Goal: Transaction & Acquisition: Purchase product/service

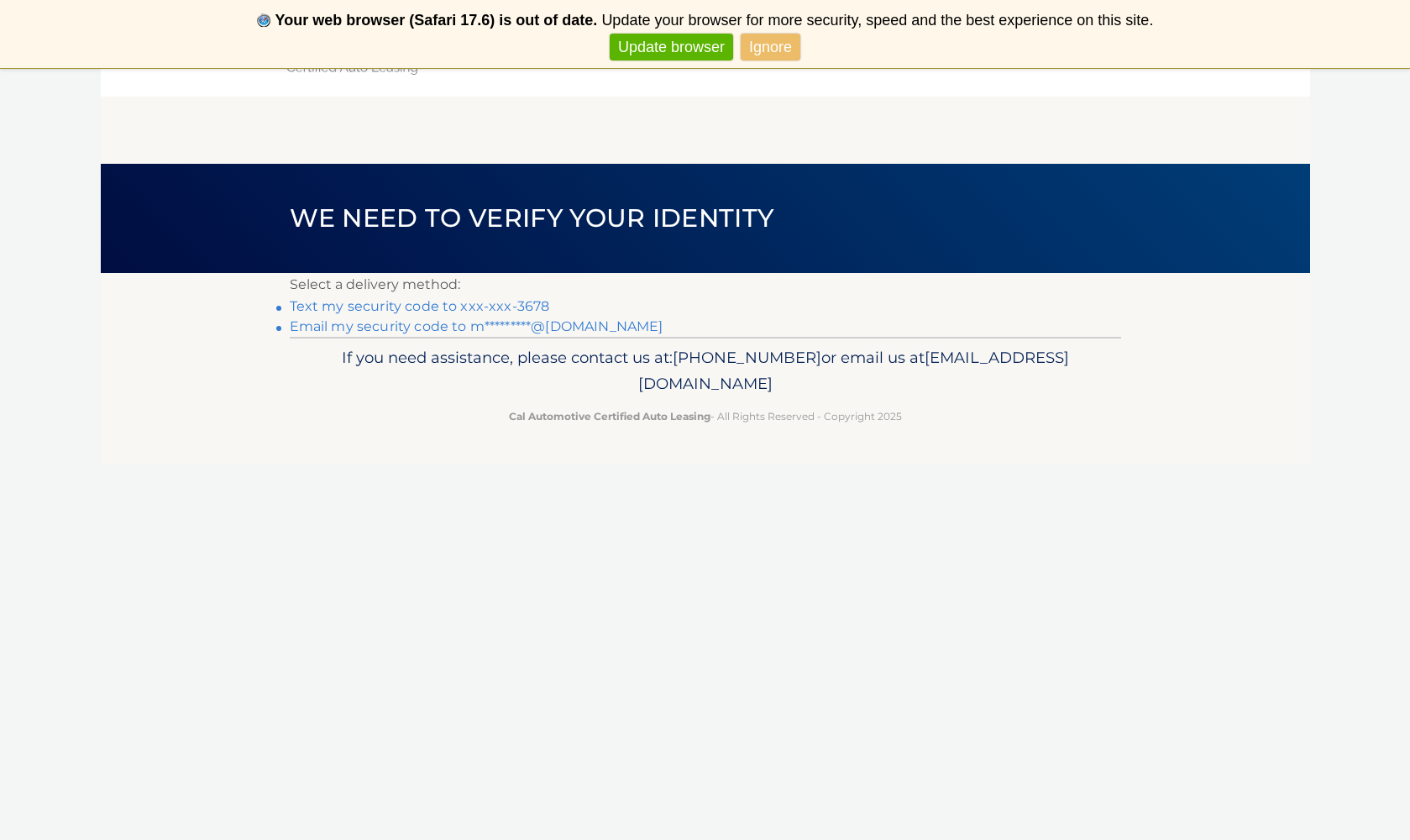
click at [776, 45] on link "Ignore" at bounding box center [771, 47] width 59 height 28
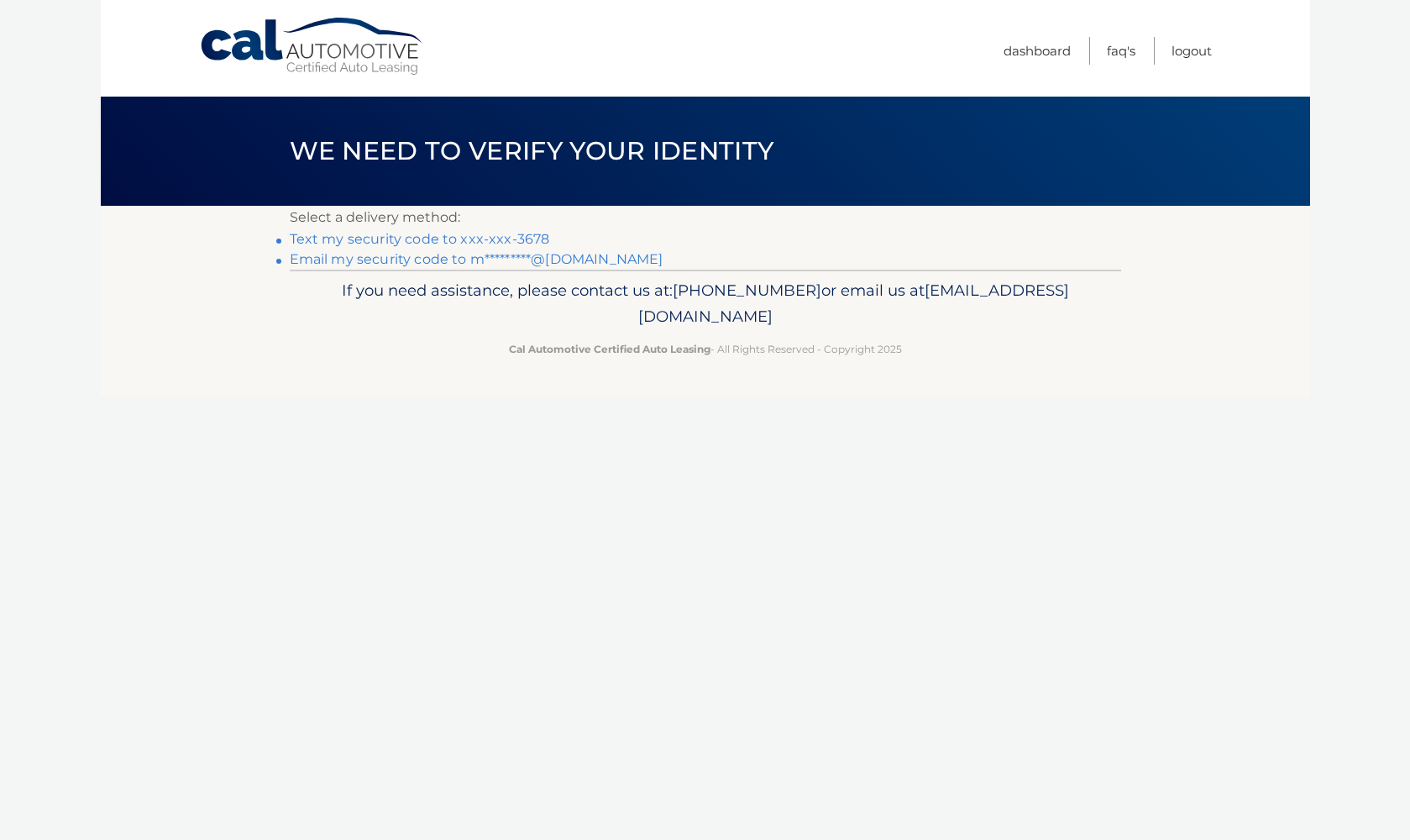
click at [493, 236] on link "Text my security code to xxx-xxx-3678" at bounding box center [420, 238] width 260 height 16
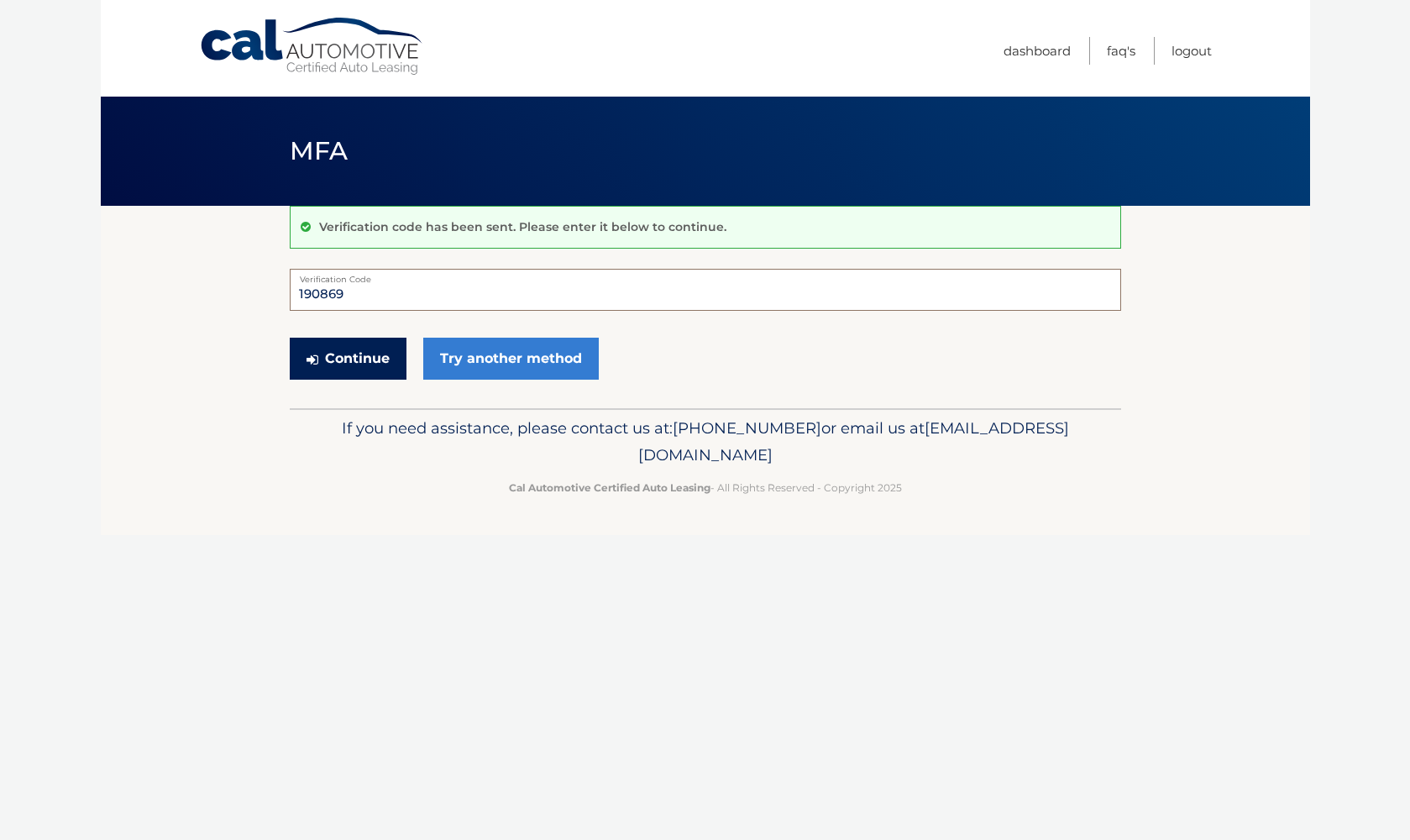
type input "190869"
click at [325, 356] on button "Continue" at bounding box center [348, 358] width 117 height 42
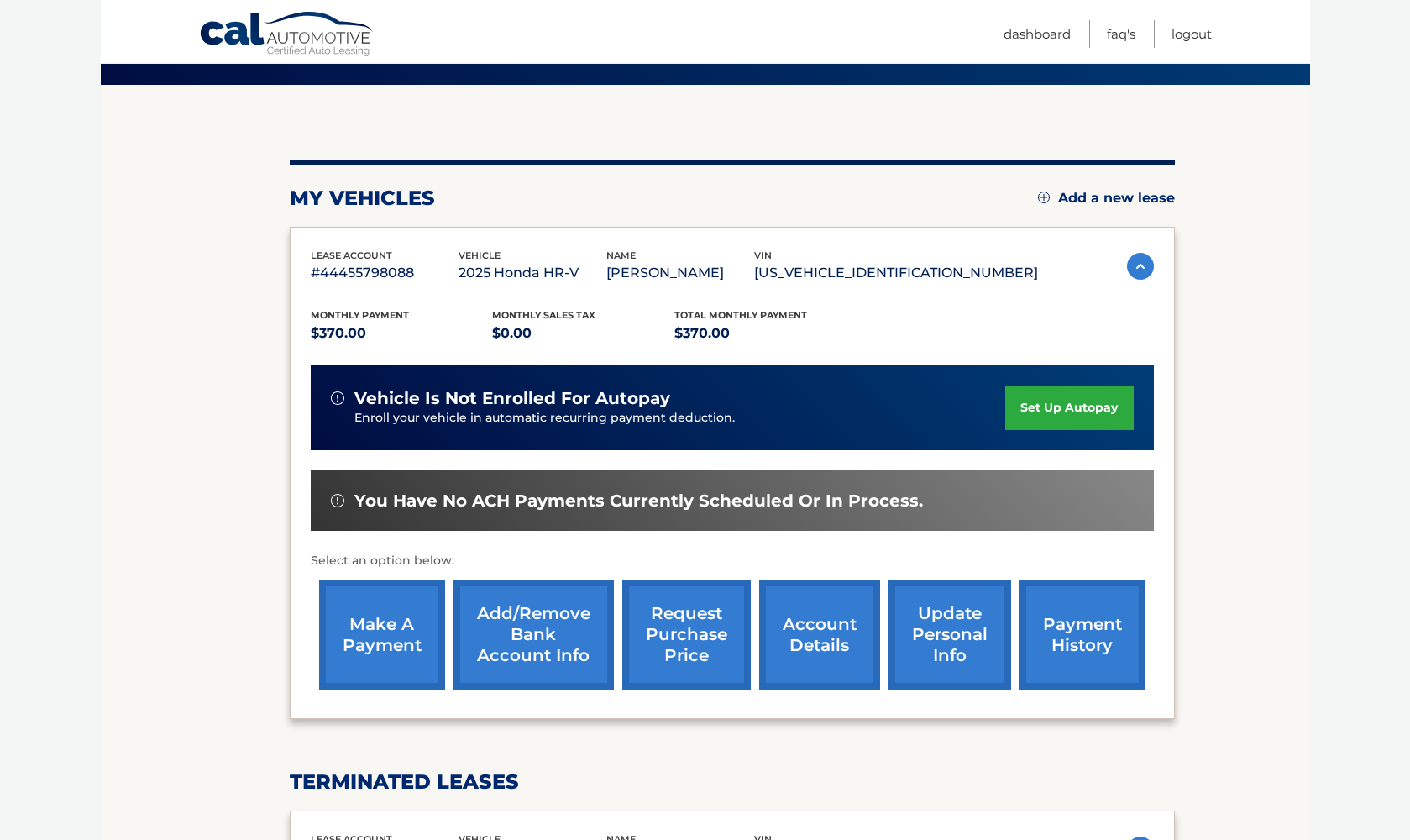
scroll to position [144, 0]
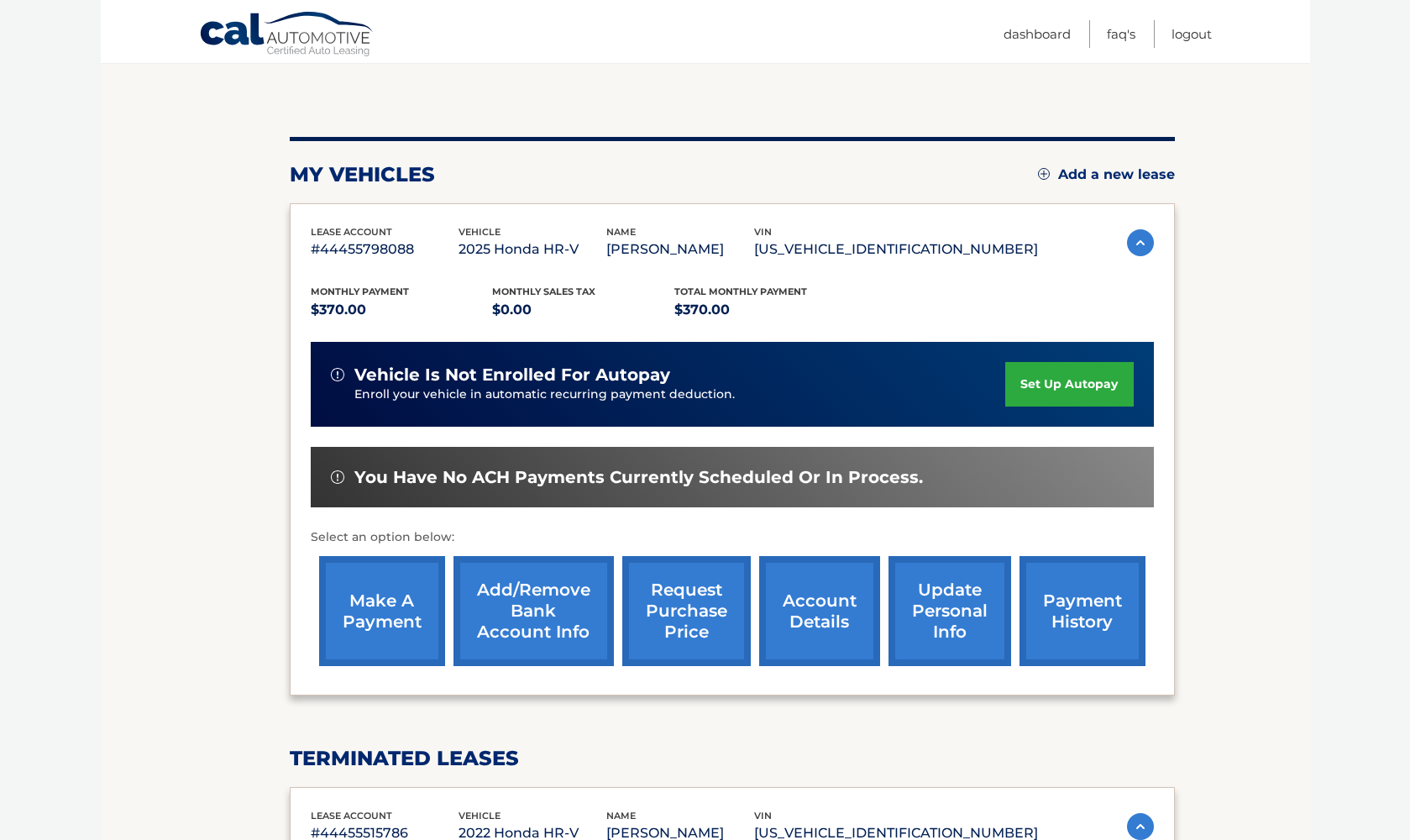
click at [358, 602] on link "make a payment" at bounding box center [382, 610] width 126 height 110
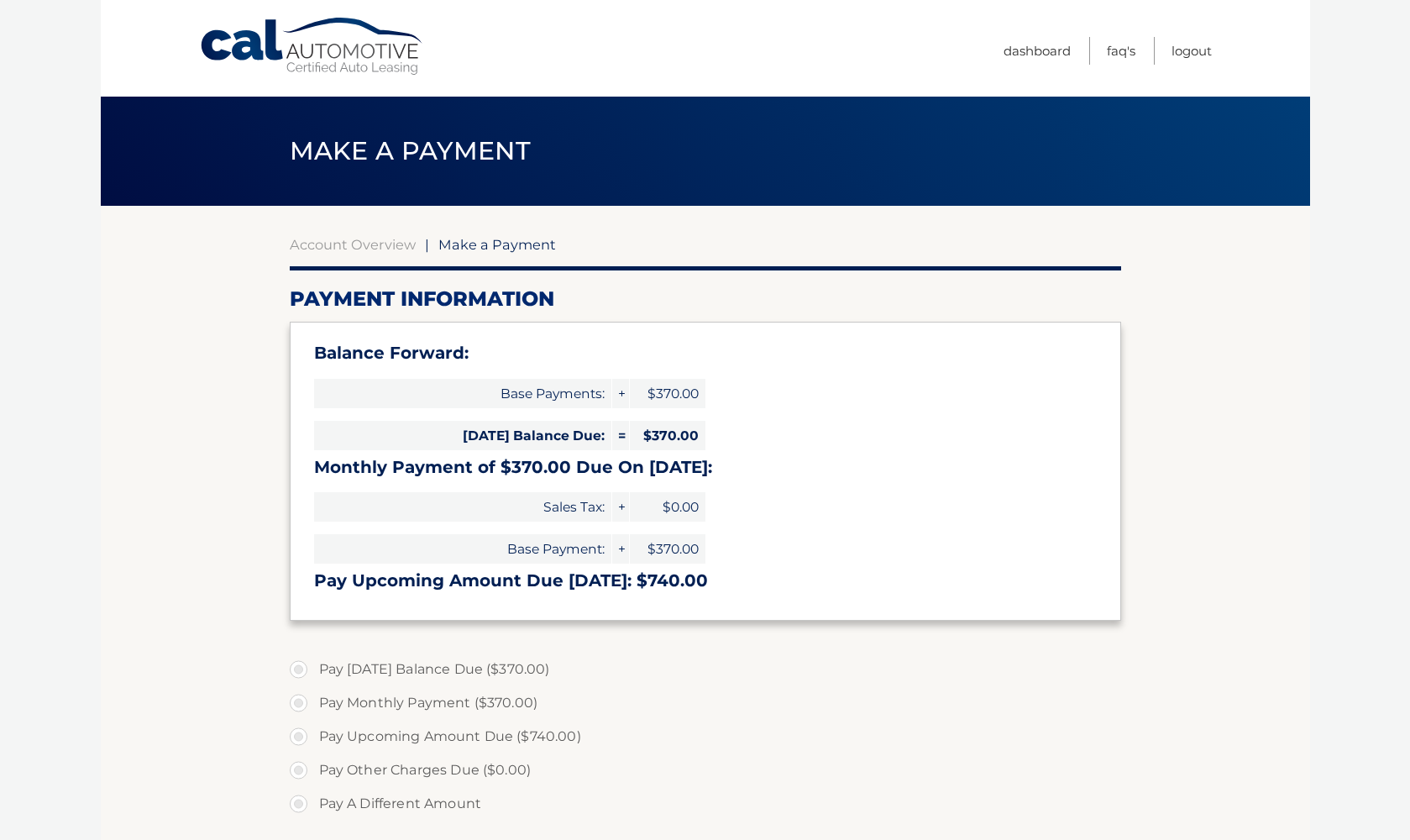
select select "MTllY2EyMjgtOGNlYi00Yzk2LTg1NDgtNmEyZTczMWMxY2U1"
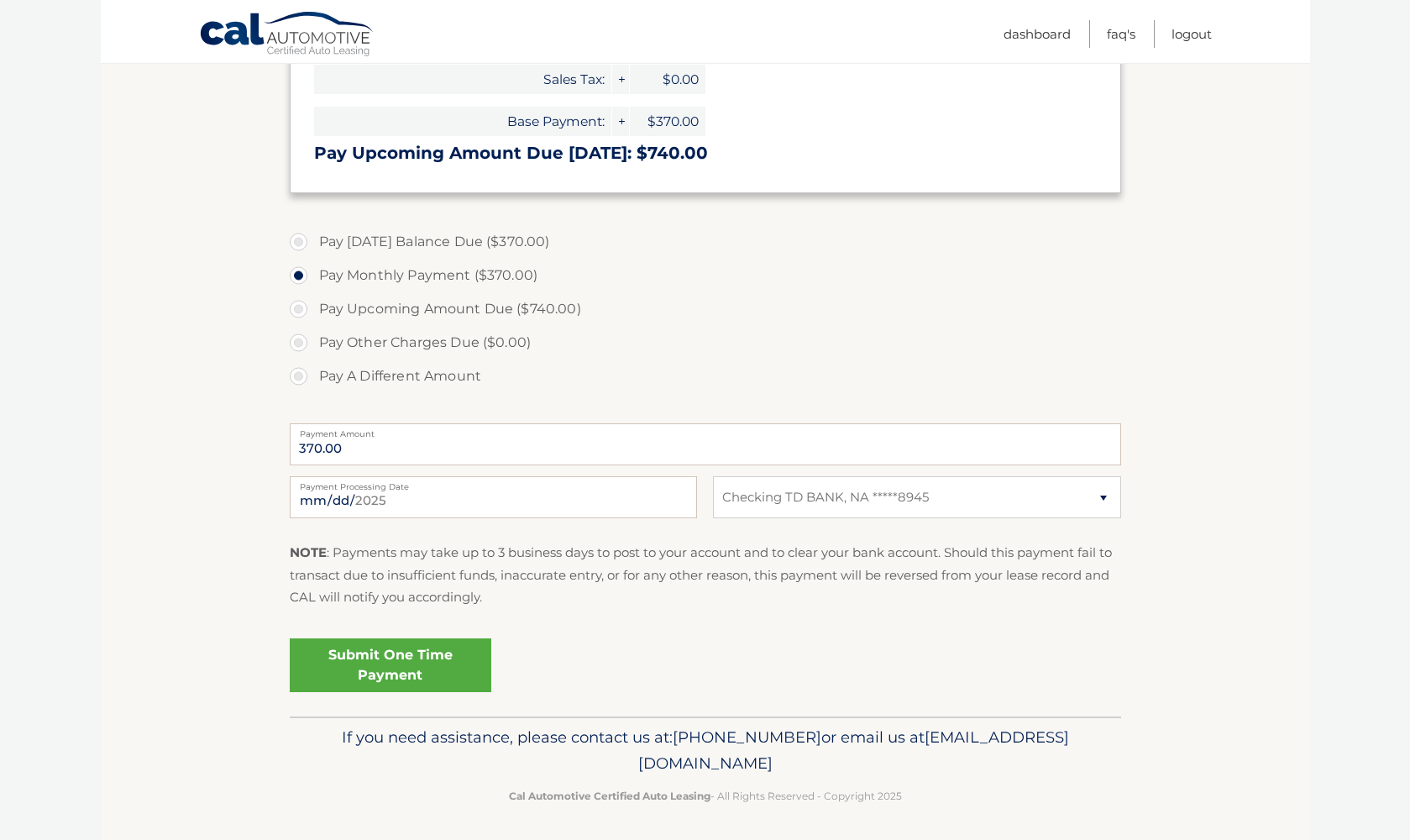
scroll to position [426, 0]
click at [369, 653] on link "Submit One Time Payment" at bounding box center [391, 666] width 202 height 53
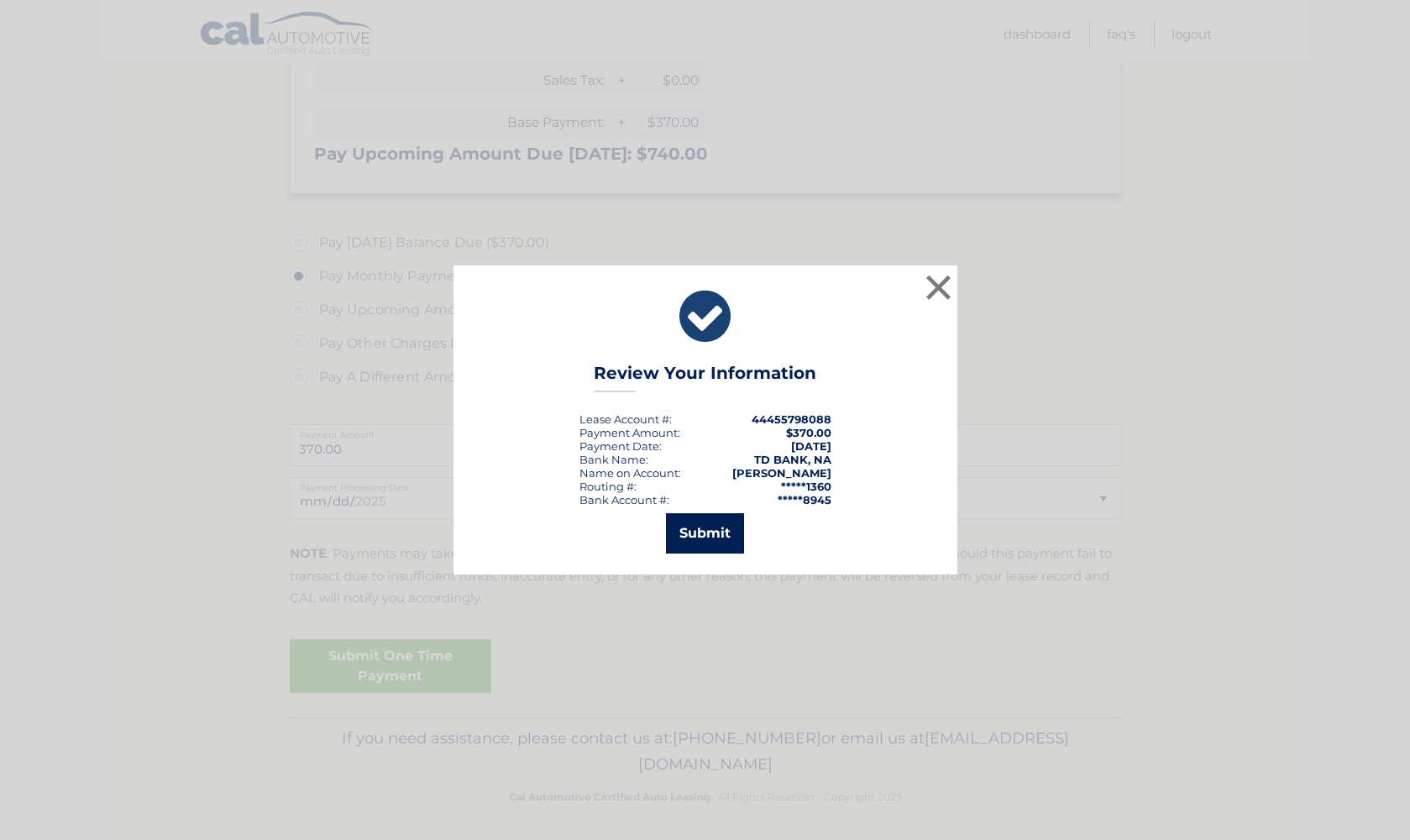
click at [709, 530] on button "Submit" at bounding box center [705, 533] width 78 height 41
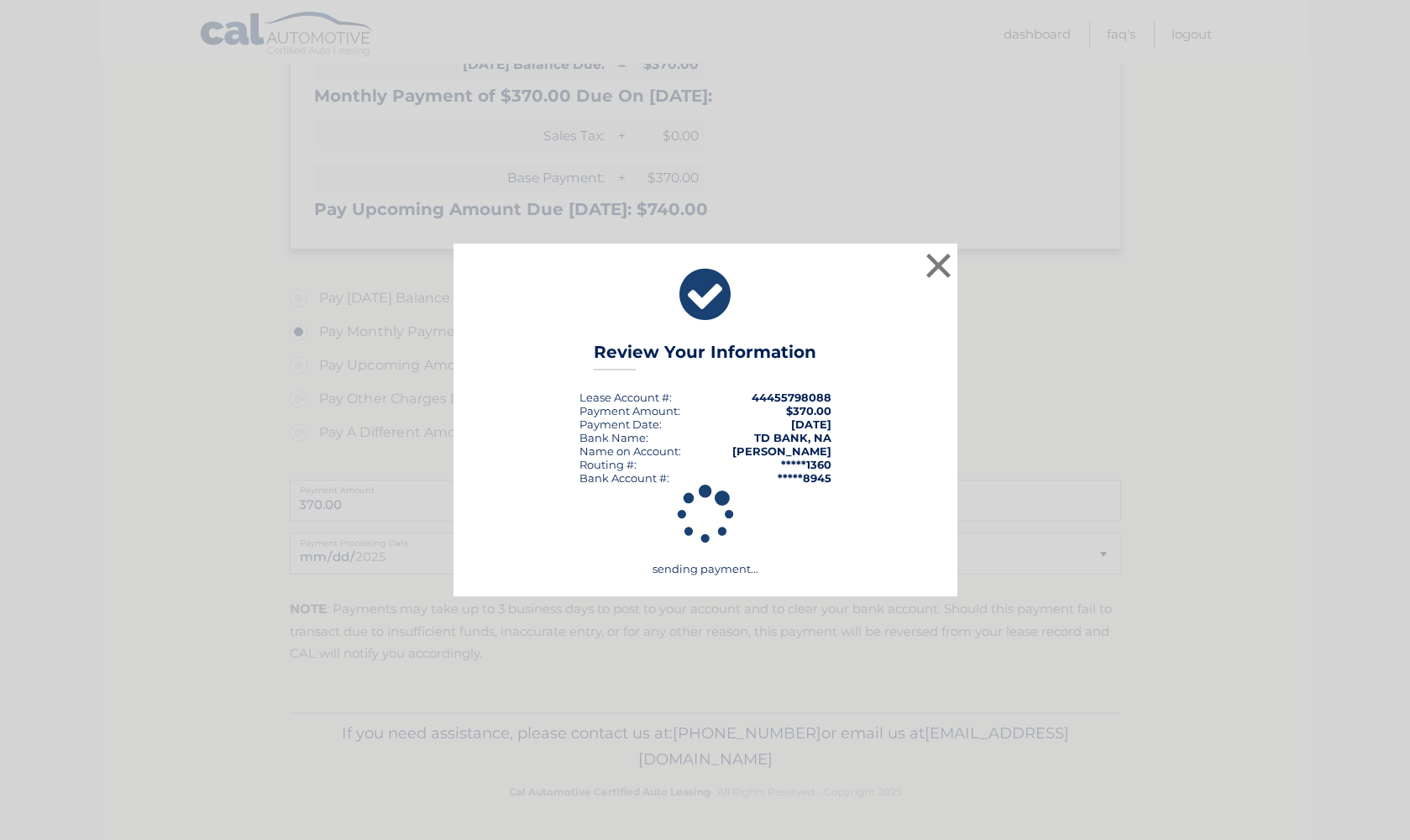
scroll to position [366, 0]
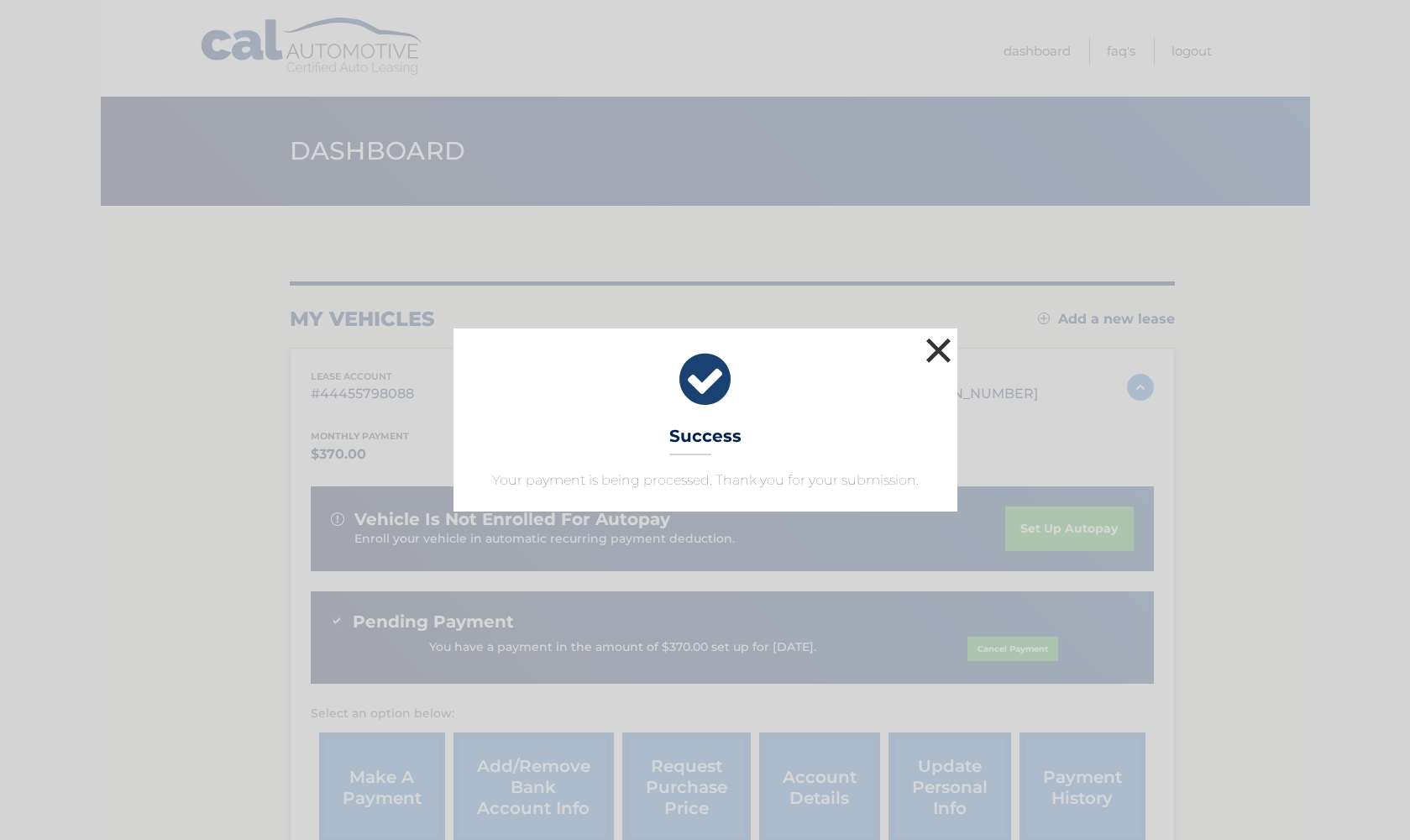
click at [942, 346] on button "×" at bounding box center [939, 350] width 34 height 34
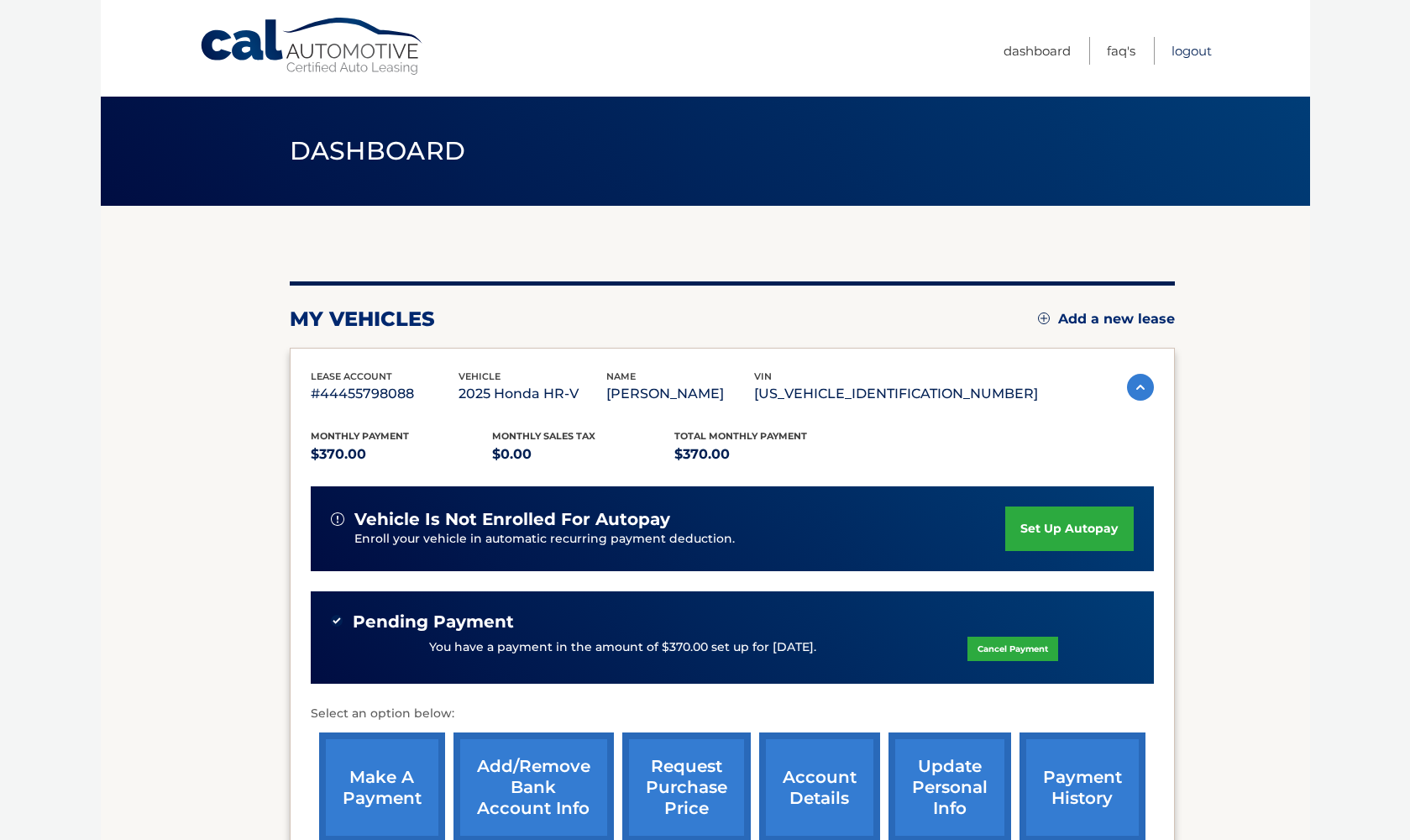
click at [1198, 52] on link "Logout" at bounding box center [1191, 50] width 41 height 28
